Goal: Book appointment/travel/reservation

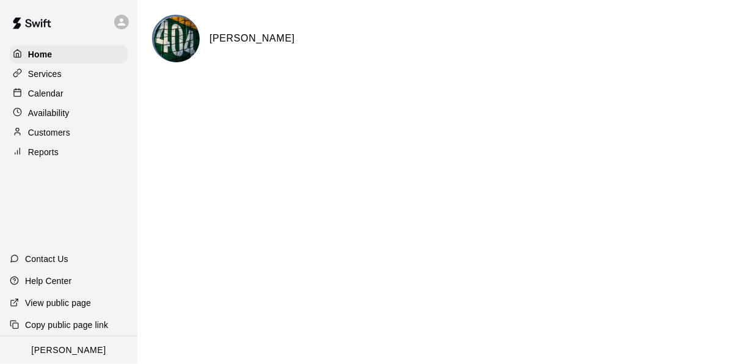
click at [41, 96] on p "Calendar" at bounding box center [45, 93] width 35 height 12
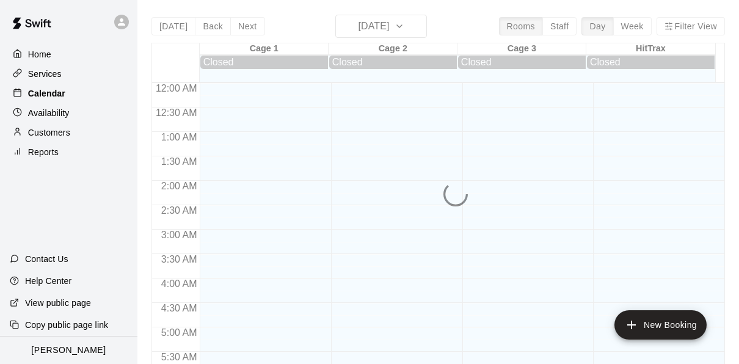
scroll to position [839, 0]
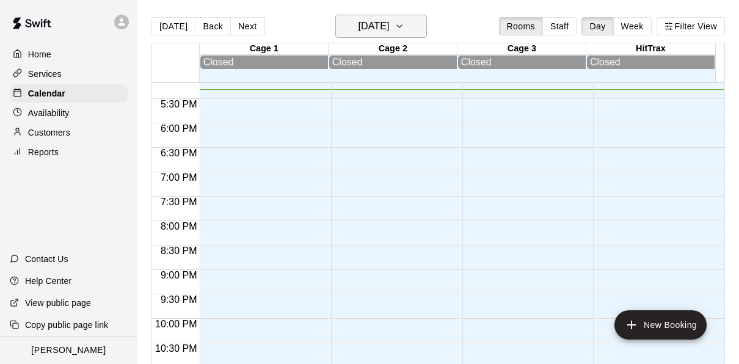
click at [389, 21] on h6 "[DATE]" at bounding box center [373, 26] width 31 height 17
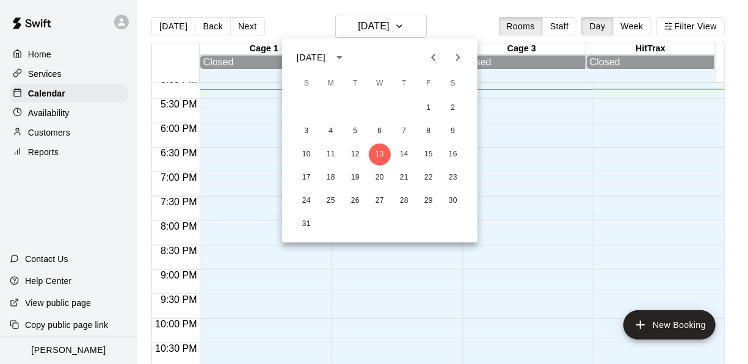
click at [457, 66] on button "Next month" at bounding box center [458, 57] width 24 height 24
click at [468, 65] on button "Next month" at bounding box center [458, 57] width 24 height 24
click at [455, 60] on icon "Next month" at bounding box center [458, 57] width 15 height 15
click at [453, 131] on button "8" at bounding box center [453, 131] width 22 height 22
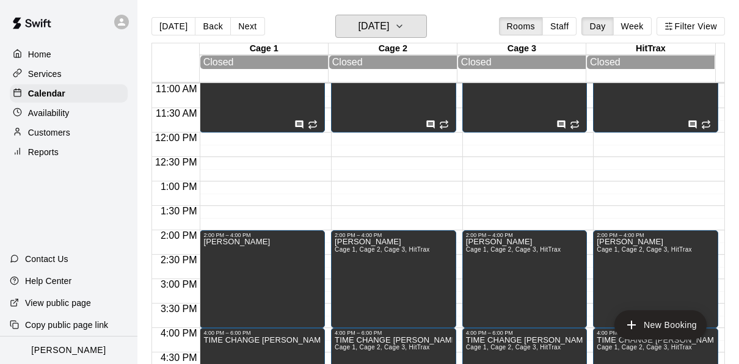
scroll to position [535, 0]
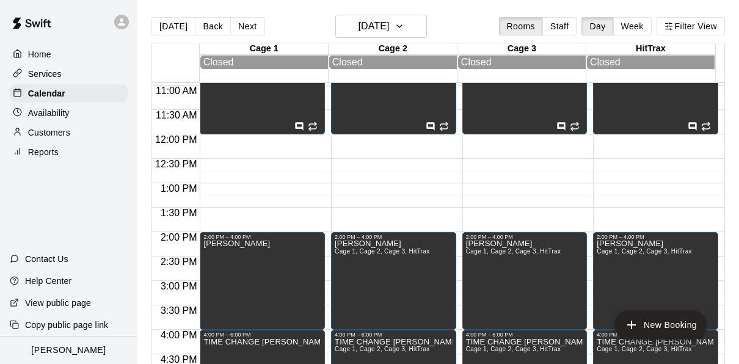
drag, startPoint x: 275, startPoint y: 136, endPoint x: 269, endPoint y: 182, distance: 46.1
click at [269, 182] on div "8:00 AM – 10:00 AM TIME CHANCE - [PERSON_NAME] - [PERSON_NAME] 10:00 AM – 12:00…" at bounding box center [262, 134] width 125 height 1172
drag, startPoint x: 217, startPoint y: 139, endPoint x: 218, endPoint y: 147, distance: 8.6
click at [218, 147] on div "8:00 AM – 10:00 AM TIME CHANCE - [PERSON_NAME] - [PERSON_NAME] 10:00 AM – 12:00…" at bounding box center [262, 134] width 125 height 1172
click at [207, 134] on div "10:00 AM – 12:00 PM [PERSON_NAME] - [PERSON_NAME]" at bounding box center [262, 86] width 125 height 98
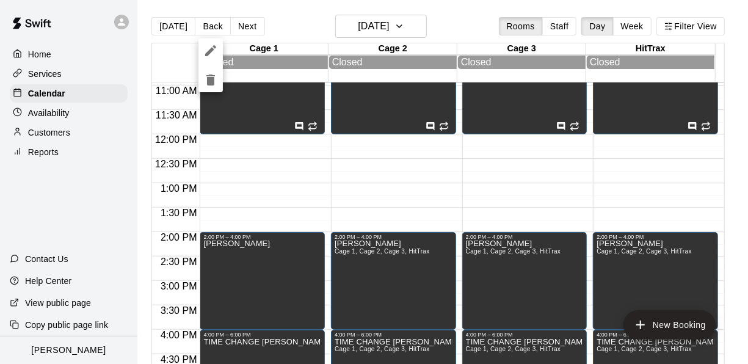
click at [208, 138] on div at bounding box center [374, 182] width 748 height 364
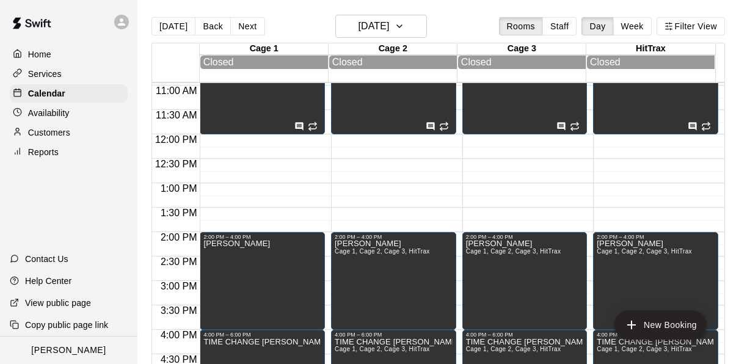
click at [208, 138] on div "8:00 AM – 10:00 AM TIME CHANCE - [PERSON_NAME] - [PERSON_NAME] 10:00 AM – 12:00…" at bounding box center [262, 134] width 125 height 1172
drag, startPoint x: 208, startPoint y: 138, endPoint x: 209, endPoint y: 157, distance: 19.6
click at [209, 157] on div "8:00 AM – 10:00 AM TIME CHANCE - [PERSON_NAME] - [PERSON_NAME] 10:00 AM – 12:00…" at bounding box center [262, 134] width 125 height 1172
drag, startPoint x: 217, startPoint y: 136, endPoint x: 217, endPoint y: 179, distance: 42.7
click at [217, 179] on div "8:00 AM – 10:00 AM TIME CHANCE - [PERSON_NAME] - [PERSON_NAME] 10:00 AM – 12:00…" at bounding box center [262, 134] width 125 height 1172
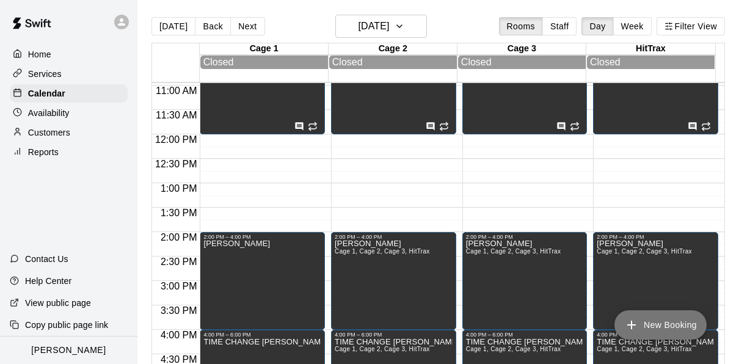
click at [643, 324] on button "New Booking" at bounding box center [660, 324] width 92 height 29
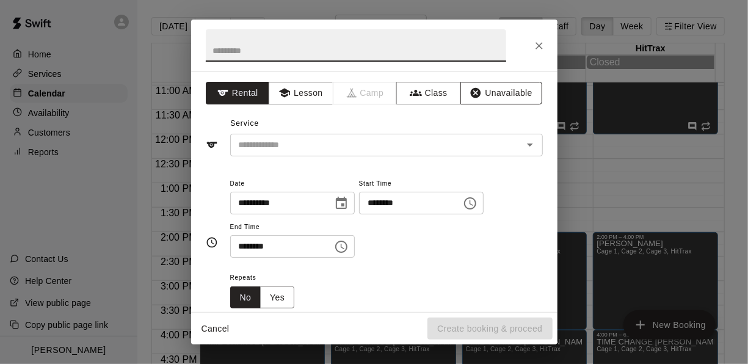
click at [484, 88] on button "Unavailable" at bounding box center [501, 93] width 82 height 23
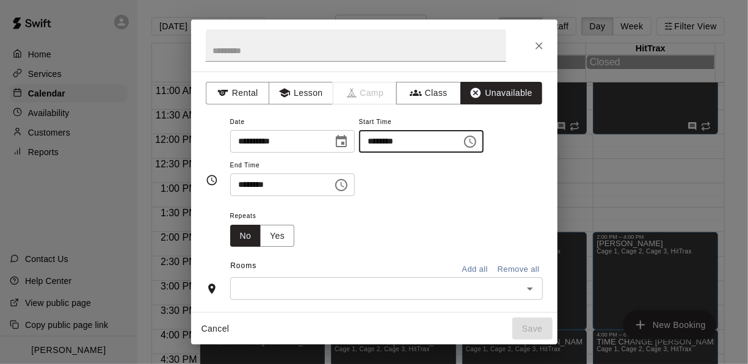
click at [380, 142] on input "********" at bounding box center [406, 141] width 94 height 23
type input "********"
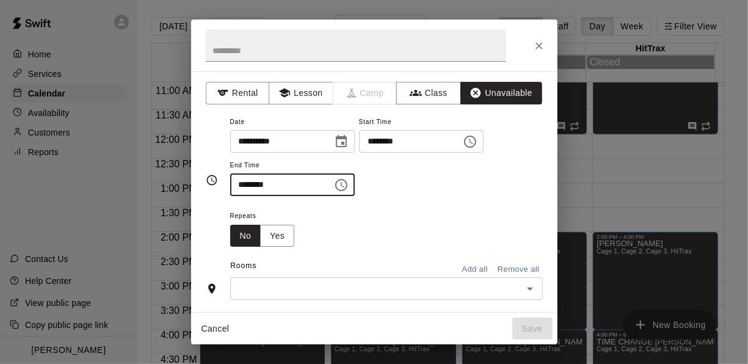
type input "********"
click at [462, 268] on button "Add all" at bounding box center [474, 269] width 39 height 19
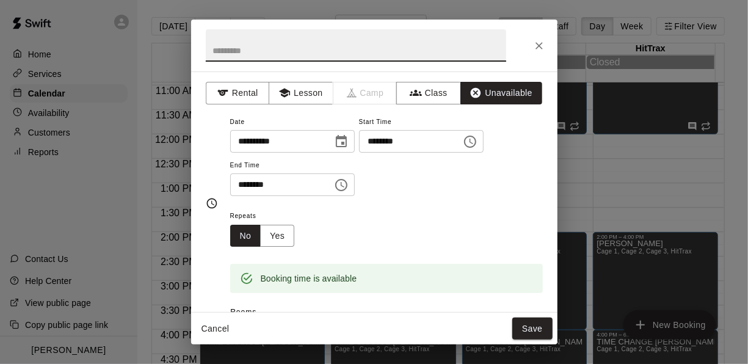
click at [312, 52] on input "text" at bounding box center [356, 45] width 300 height 32
type input "**********"
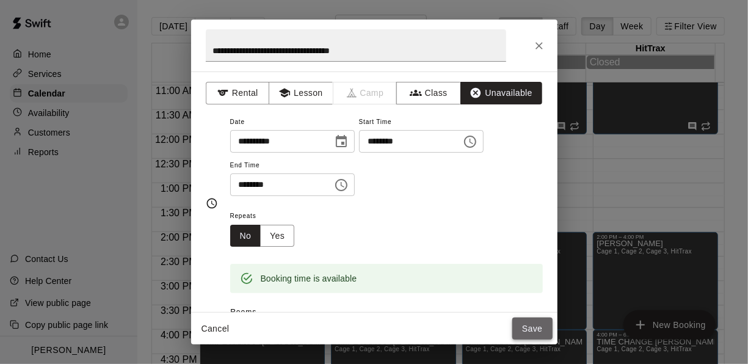
click at [531, 332] on button "Save" at bounding box center [532, 328] width 40 height 23
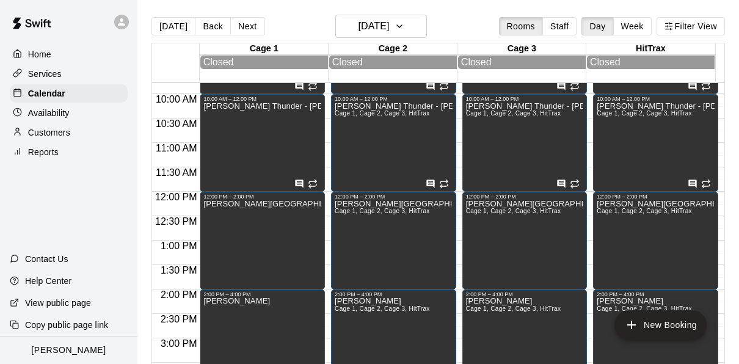
scroll to position [482, 0]
